Goal: Transaction & Acquisition: Purchase product/service

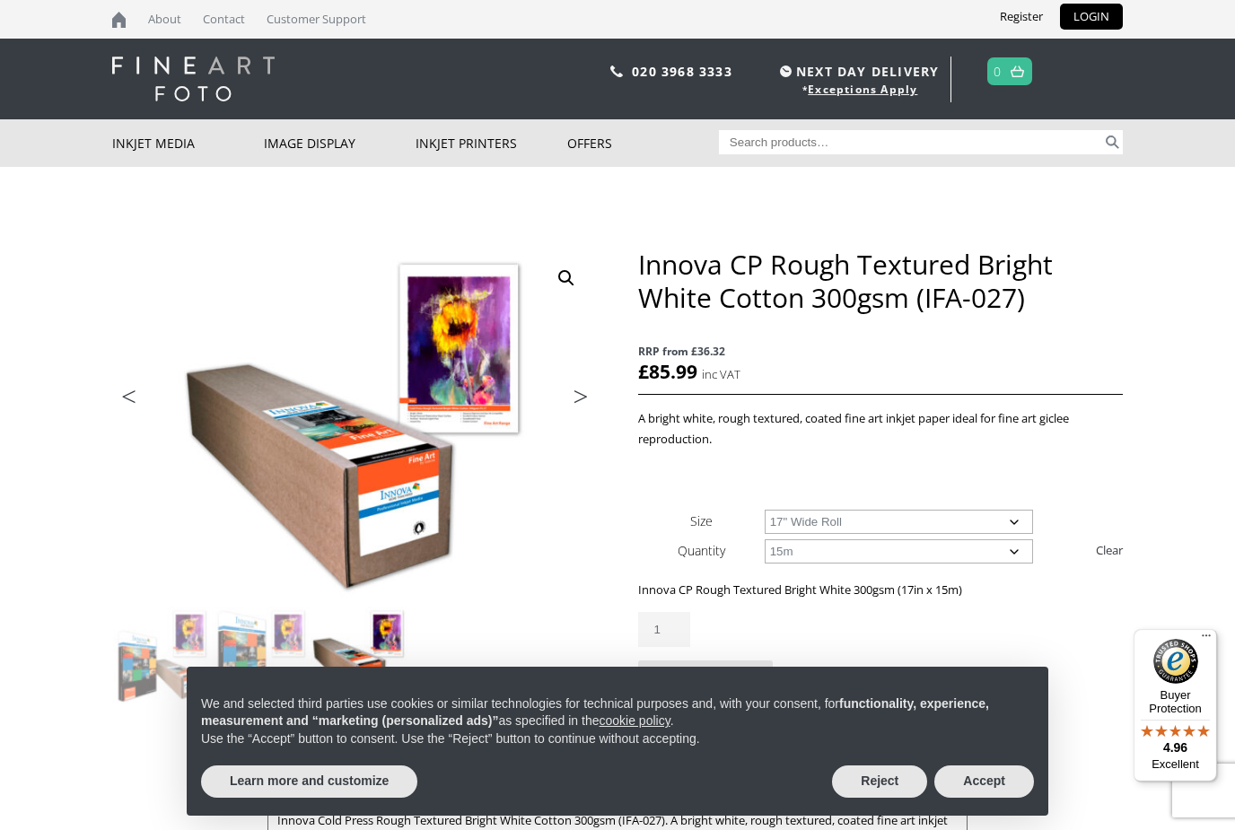
click at [1017, 559] on select "Choose an option 15m" at bounding box center [899, 551] width 269 height 24
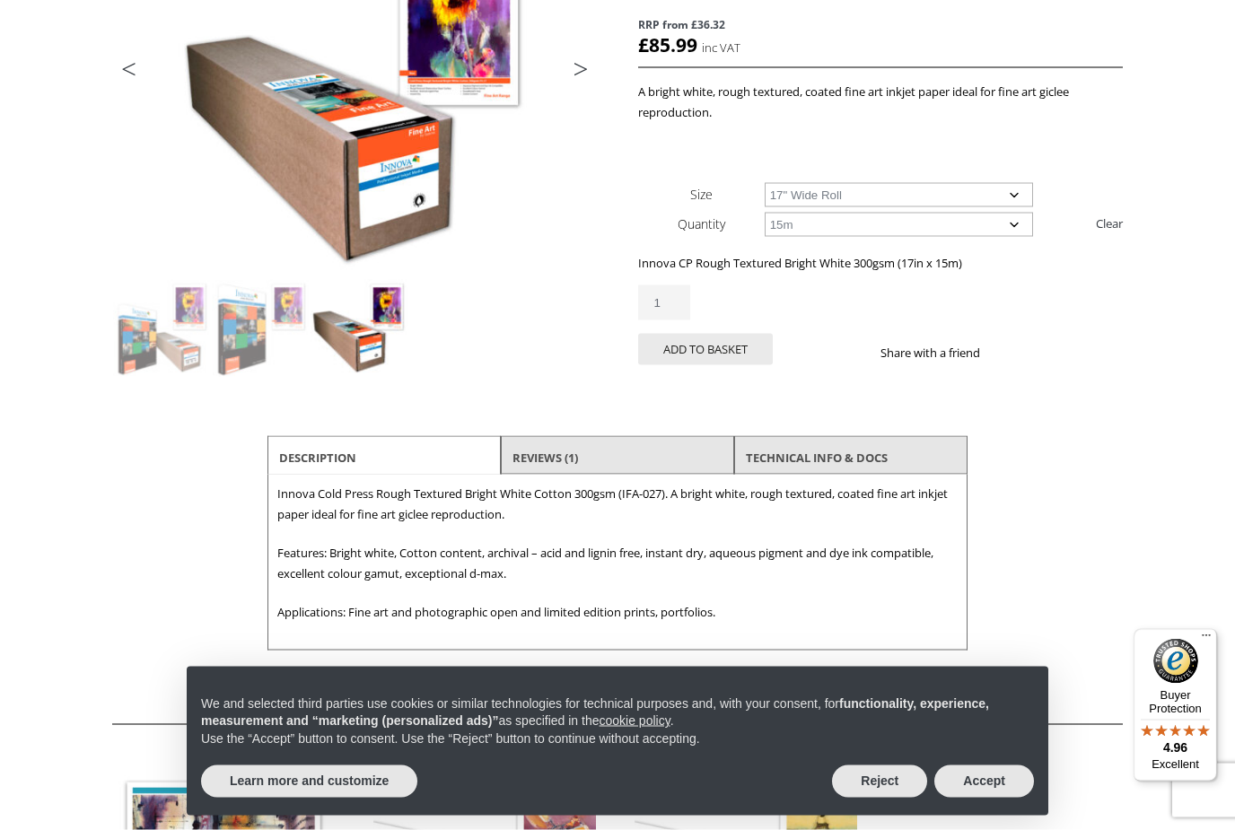
scroll to position [328, 0]
click at [859, 798] on button "Reject" at bounding box center [879, 781] width 95 height 32
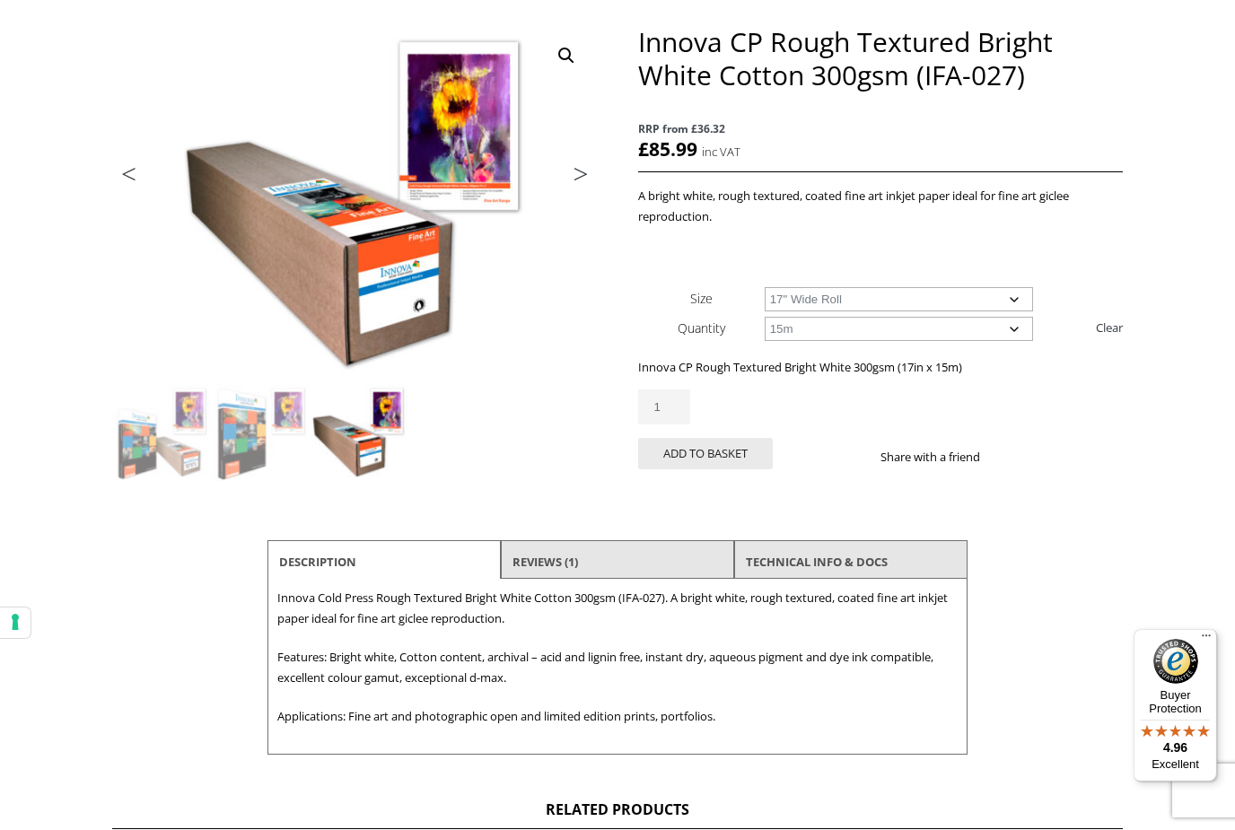
scroll to position [222, 0]
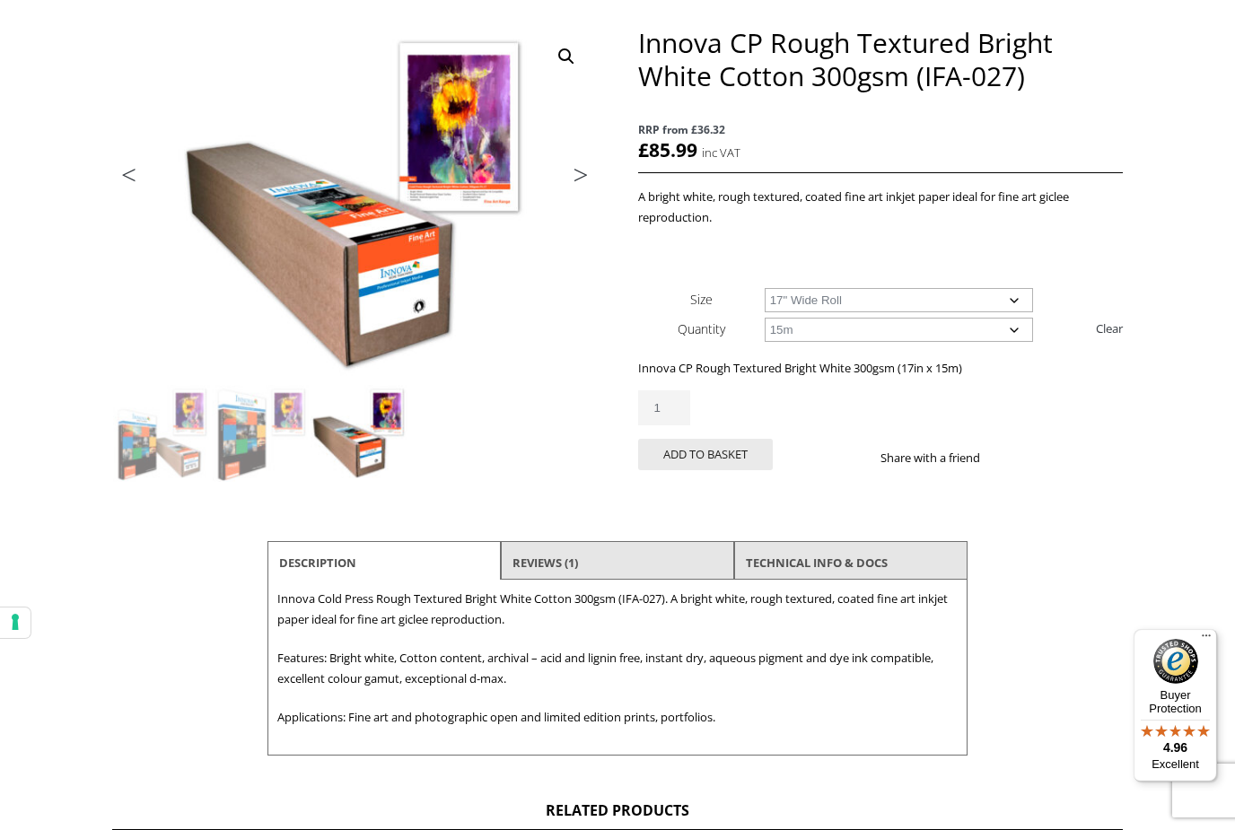
click at [457, 121] on img at bounding box center [593, 380] width 960 height 709
click at [440, 137] on img at bounding box center [593, 380] width 960 height 709
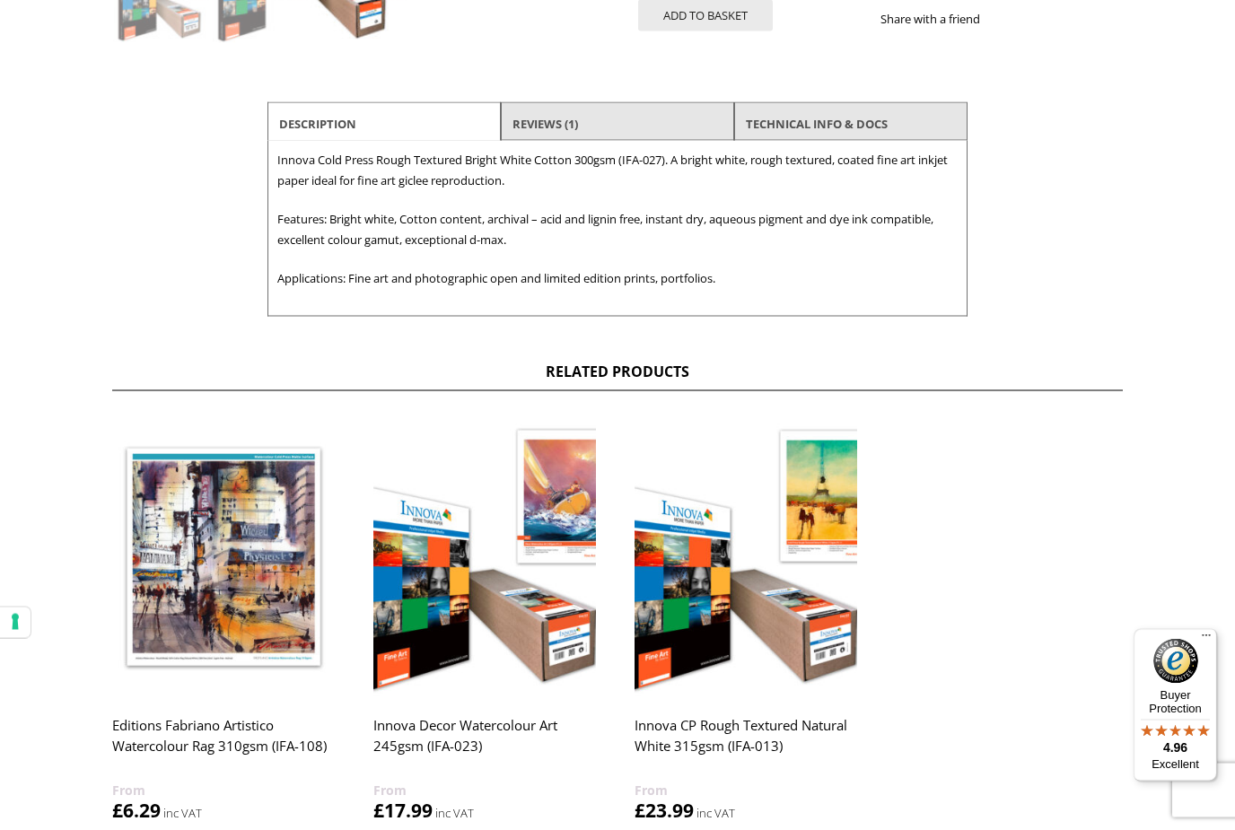
scroll to position [662, 0]
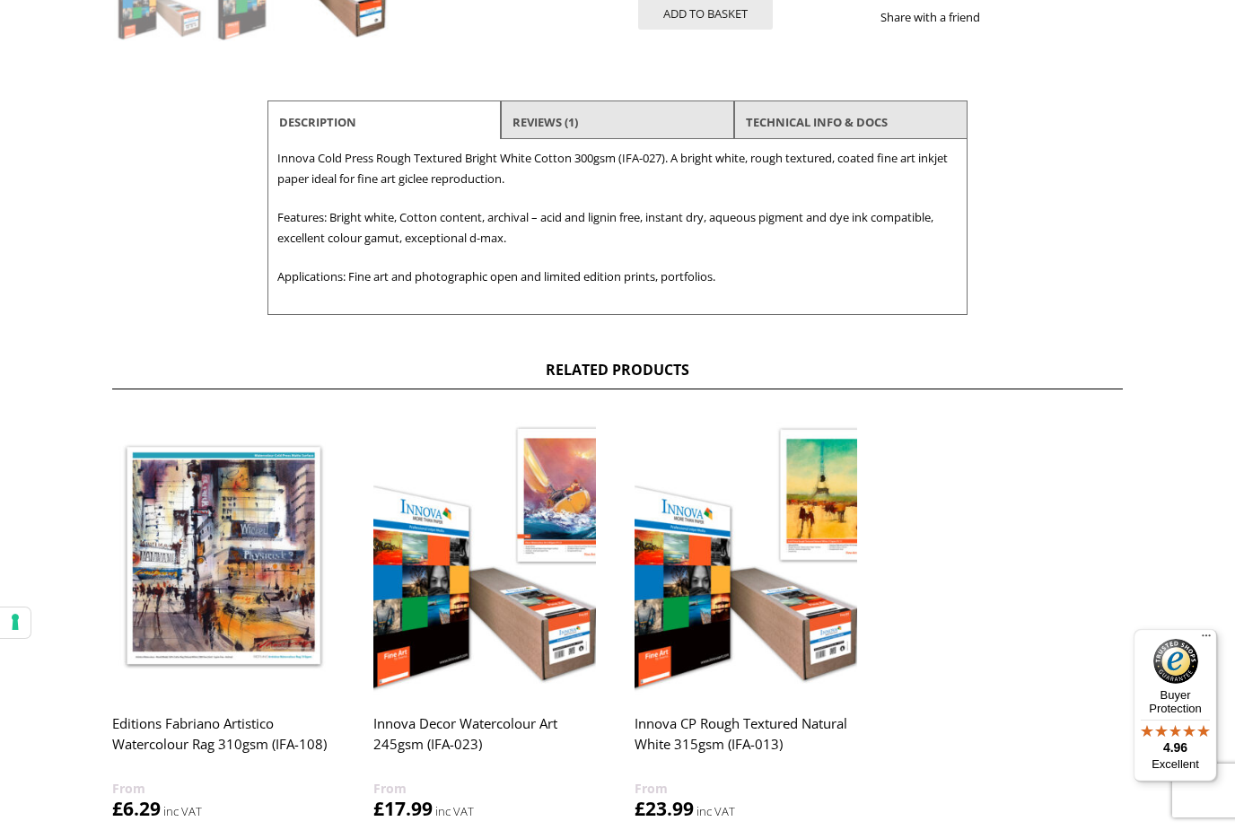
click at [712, 623] on img at bounding box center [745, 555] width 223 height 278
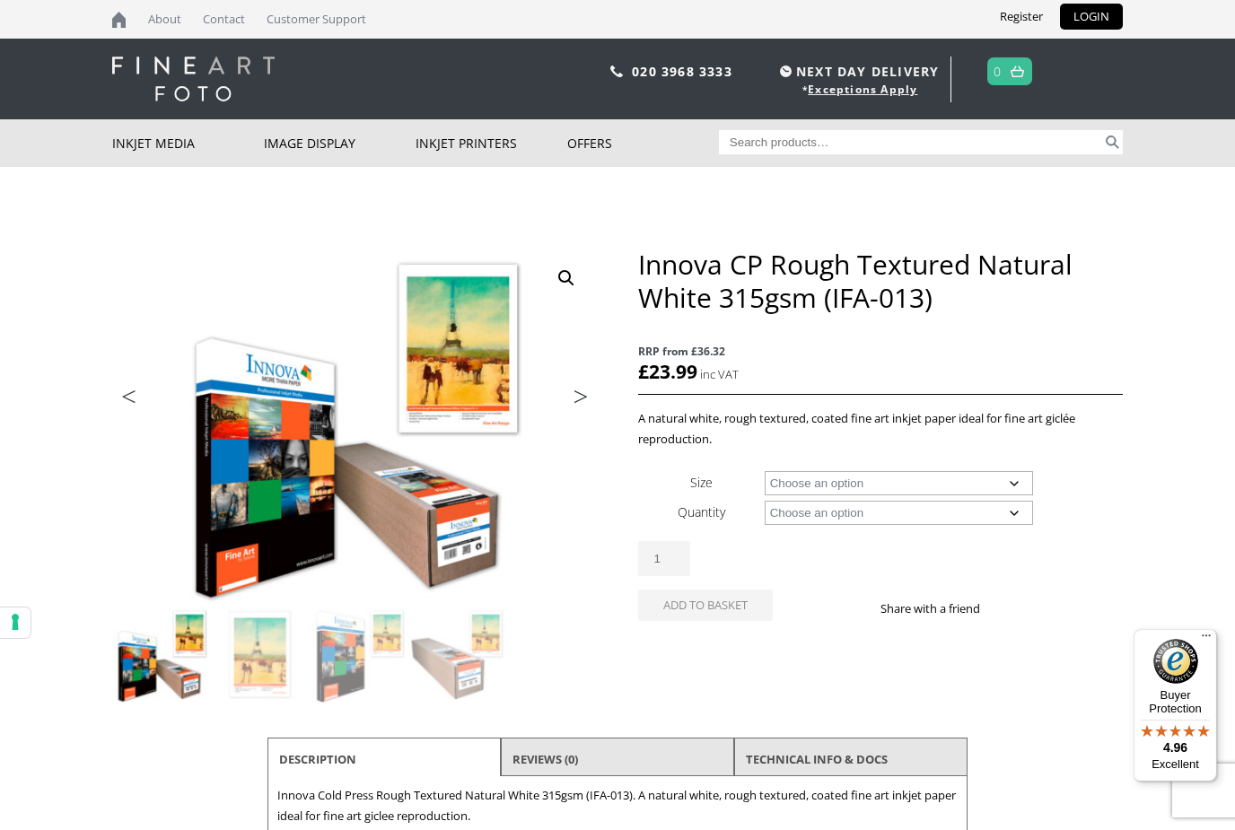
click at [1018, 491] on select "Choose an option A4 Sheet A3 Sheet A3+ Sheet A2 Sheet 17" Wide Roll 24" Wide Ro…" at bounding box center [899, 483] width 269 height 24
select select "17-wide-roll"
click at [1015, 517] on select "Choose an option 15m" at bounding box center [899, 513] width 269 height 24
select select "15m"
select select "17-wide-roll"
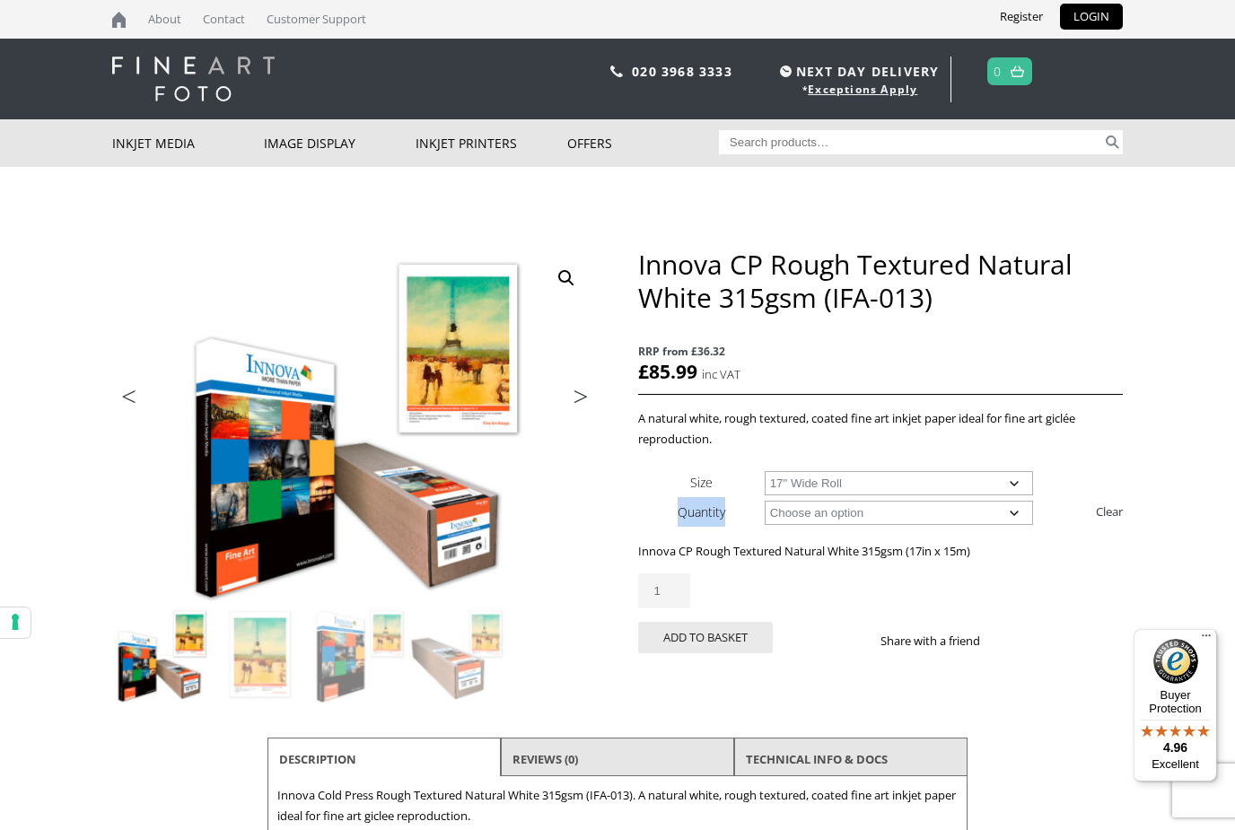
click at [648, 275] on h1 "Innova CP Rough Textured Natural White 315gsm (IFA-013)" at bounding box center [880, 281] width 485 height 66
click at [678, 280] on h1 "Innova CP Rough Textured Natural White 315gsm (IFA-013)" at bounding box center [880, 281] width 485 height 66
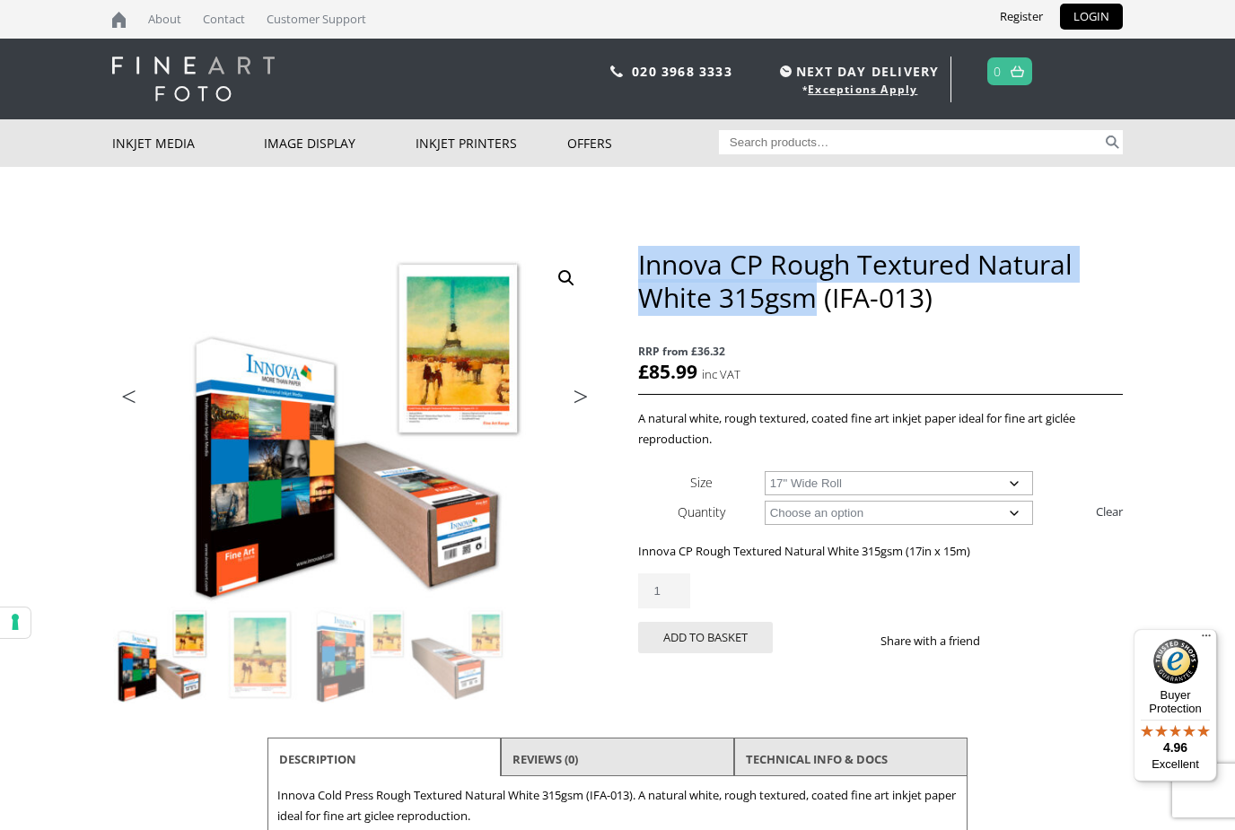
copy h1 "Innova CP Rough Textured Natural White 315gsm"
